Goal: Check status: Check status

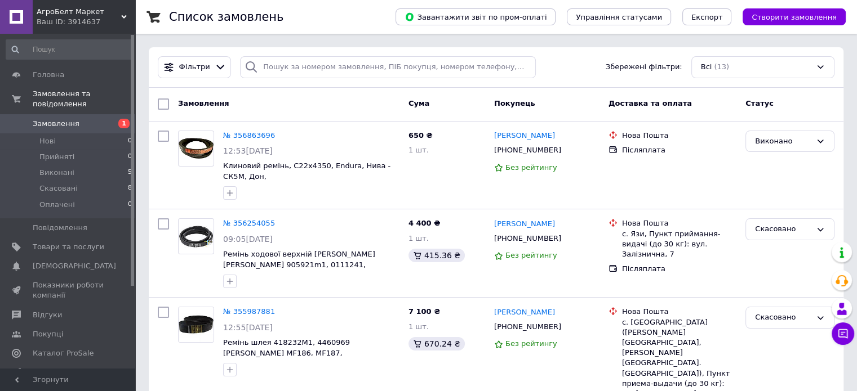
click at [126, 119] on span "1" at bounding box center [123, 124] width 11 height 10
click at [260, 133] on link "№ 356863696" at bounding box center [249, 135] width 52 height 8
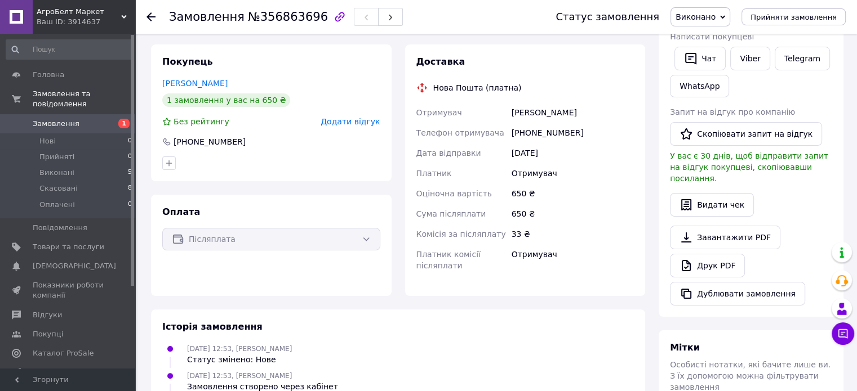
scroll to position [56, 0]
